Goal: Navigation & Orientation: Find specific page/section

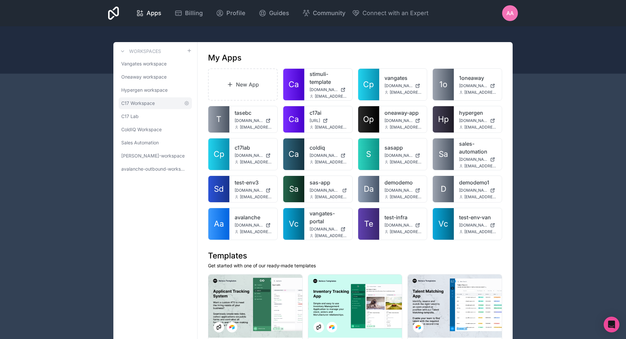
click at [144, 106] on span "C17 Workspace" at bounding box center [138, 103] width 34 height 7
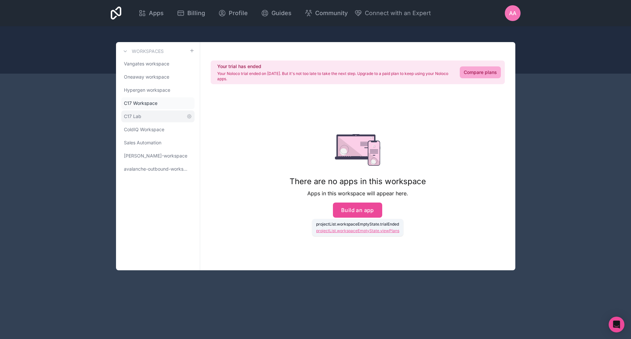
click at [146, 117] on link "C17 Lab" at bounding box center [157, 116] width 73 height 12
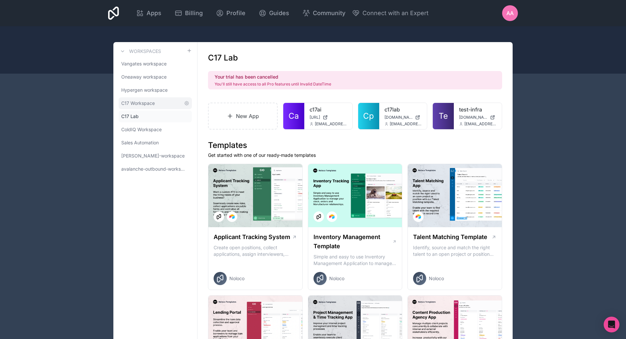
click at [145, 107] on link "C17 Workspace" at bounding box center [155, 103] width 73 height 12
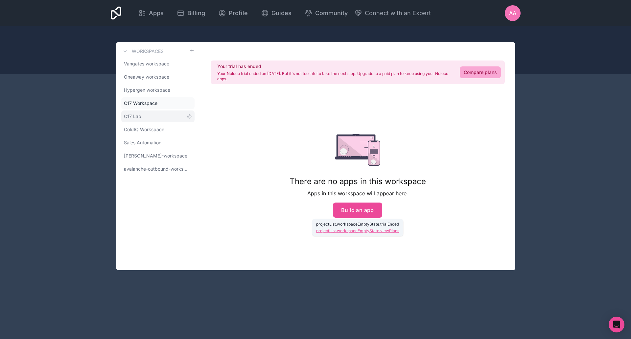
click at [137, 115] on span "C17 Lab" at bounding box center [132, 116] width 17 height 7
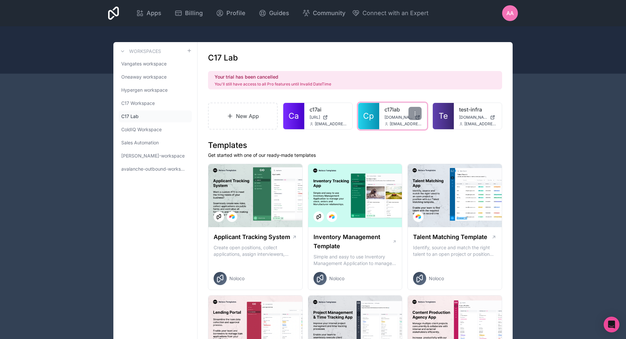
click at [364, 112] on span "Cp" at bounding box center [368, 116] width 11 height 11
click at [312, 115] on span "[URL]" at bounding box center [315, 117] width 11 height 5
click at [371, 113] on span "Cp" at bounding box center [368, 116] width 11 height 11
click at [132, 114] on span "C17 Lab" at bounding box center [129, 116] width 17 height 7
click at [137, 105] on span "C17 Workspace" at bounding box center [138, 103] width 34 height 7
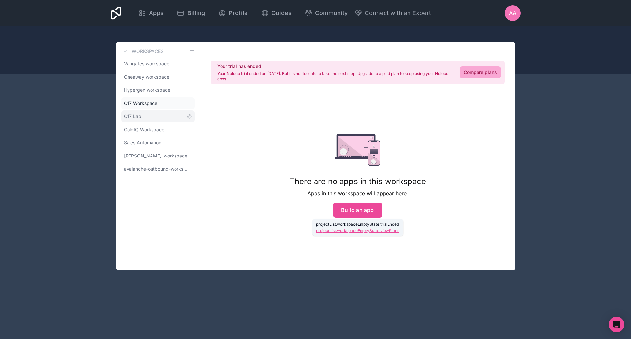
click at [137, 114] on span "C17 Lab" at bounding box center [132, 116] width 17 height 7
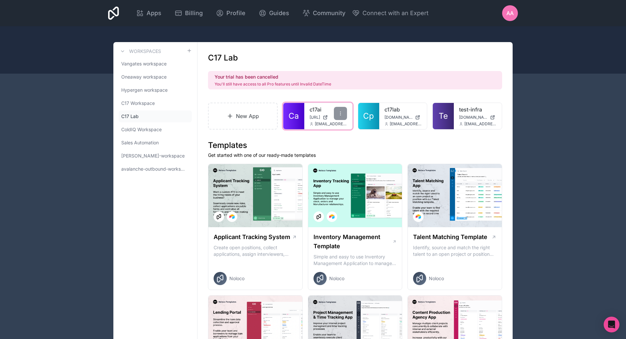
click at [293, 116] on span "Ca" at bounding box center [294, 116] width 10 height 11
